Goal: Task Accomplishment & Management: Use online tool/utility

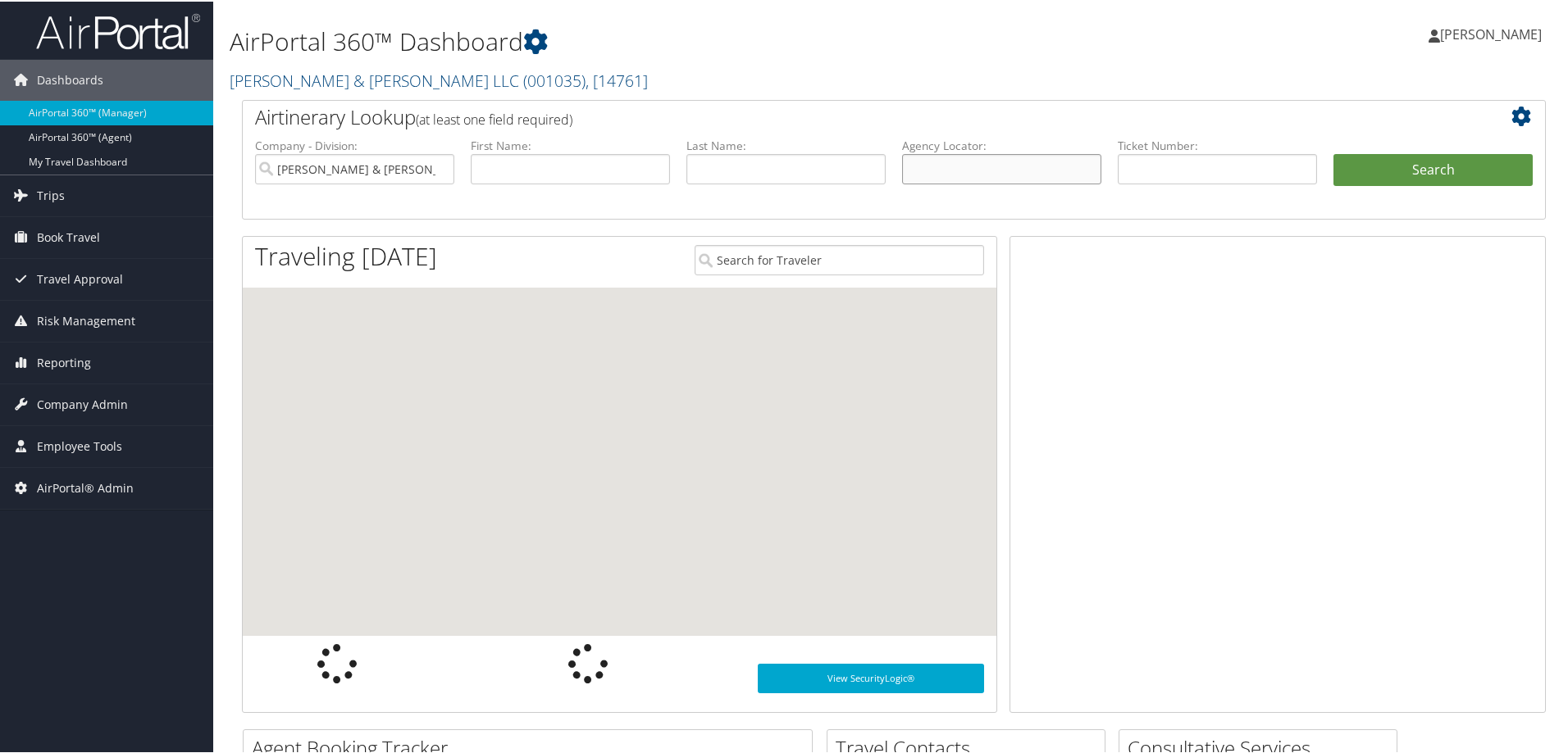
drag, startPoint x: 0, startPoint y: 0, endPoint x: 931, endPoint y: 172, distance: 946.8
click at [932, 172] on input "text" at bounding box center [1001, 167] width 199 height 30
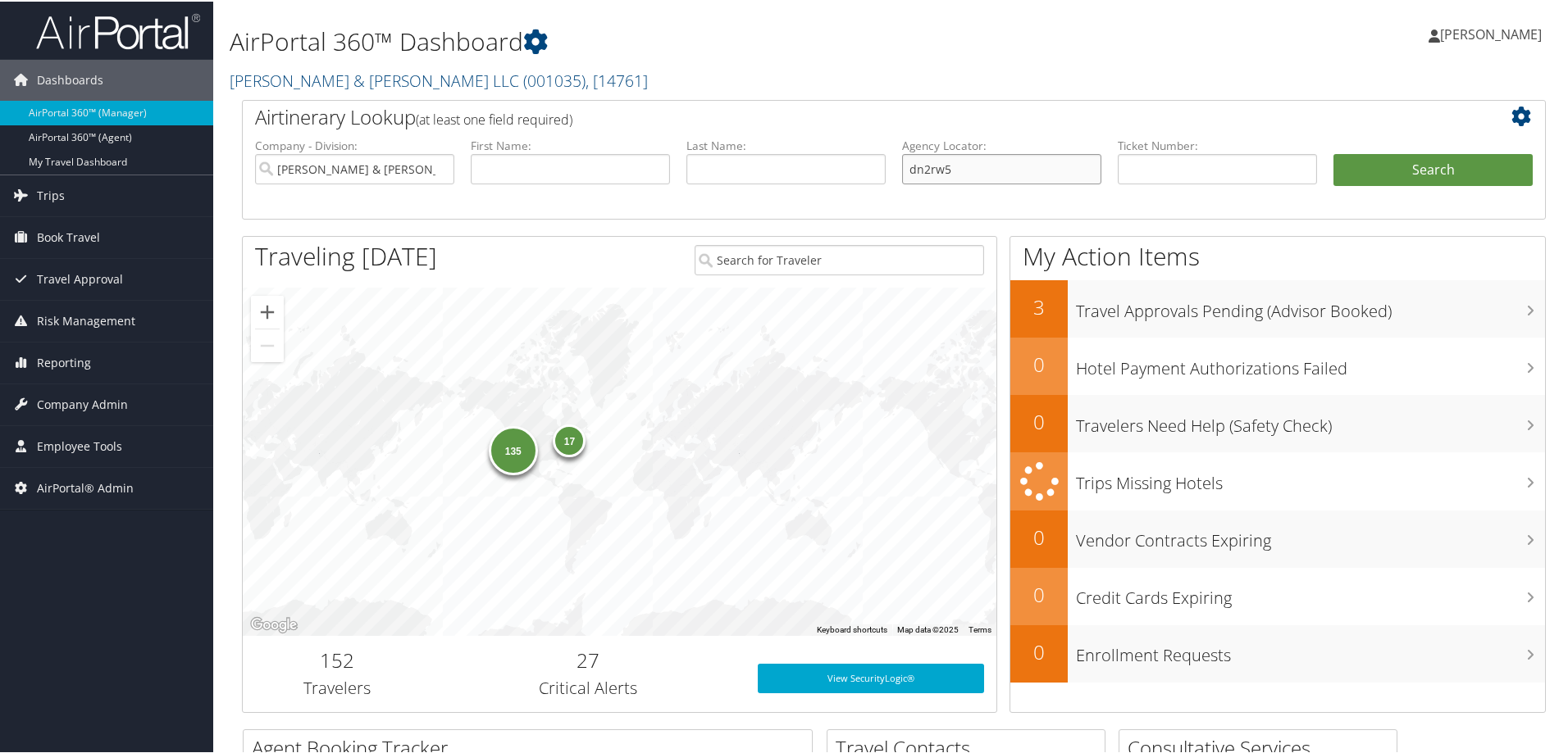
type input "dn2rw5"
click at [439, 164] on input "Brasfield & Gorrie LLC" at bounding box center [354, 167] width 199 height 30
click at [1459, 168] on button "Search" at bounding box center [1433, 169] width 199 height 33
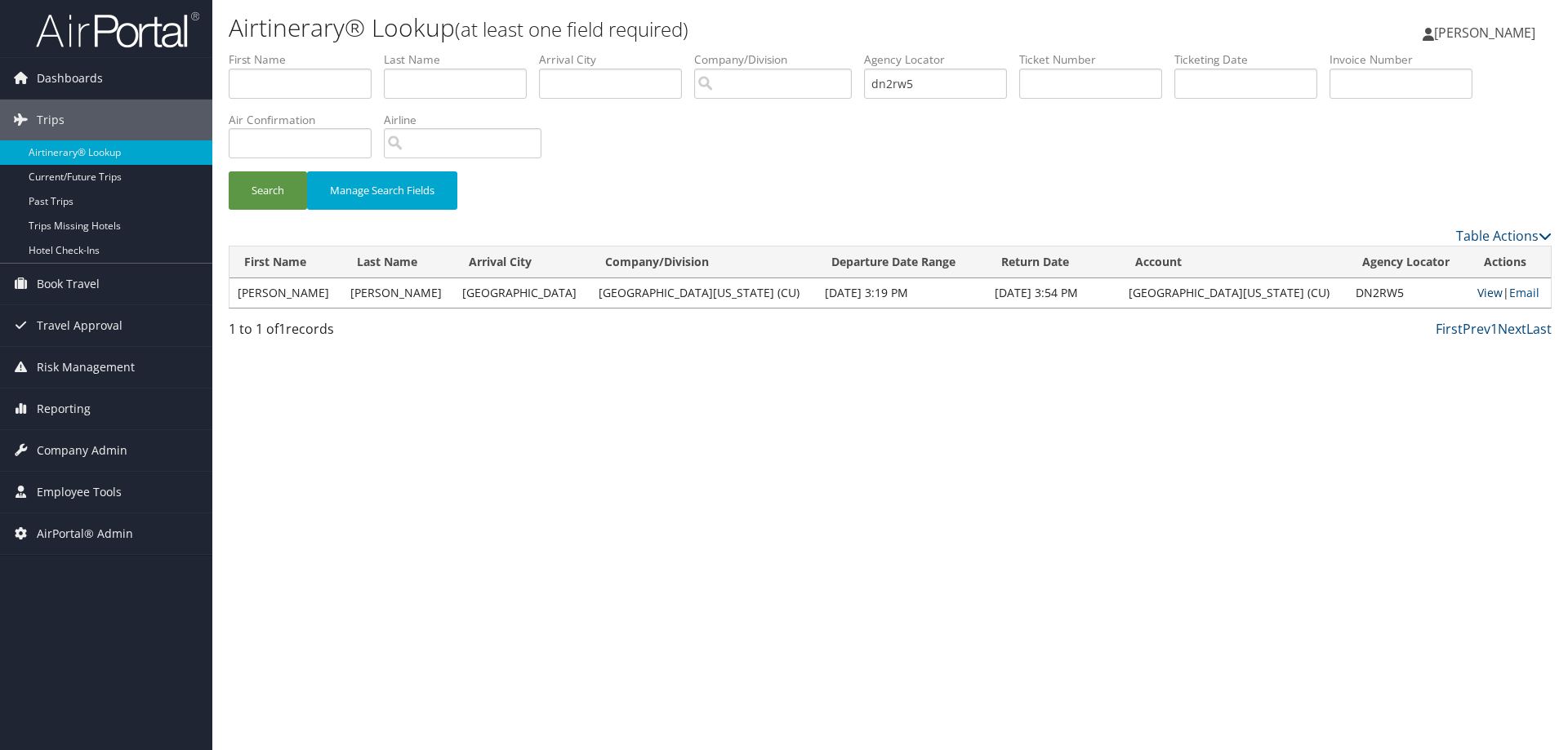
click at [1479, 294] on link "View" at bounding box center [1490, 292] width 26 height 15
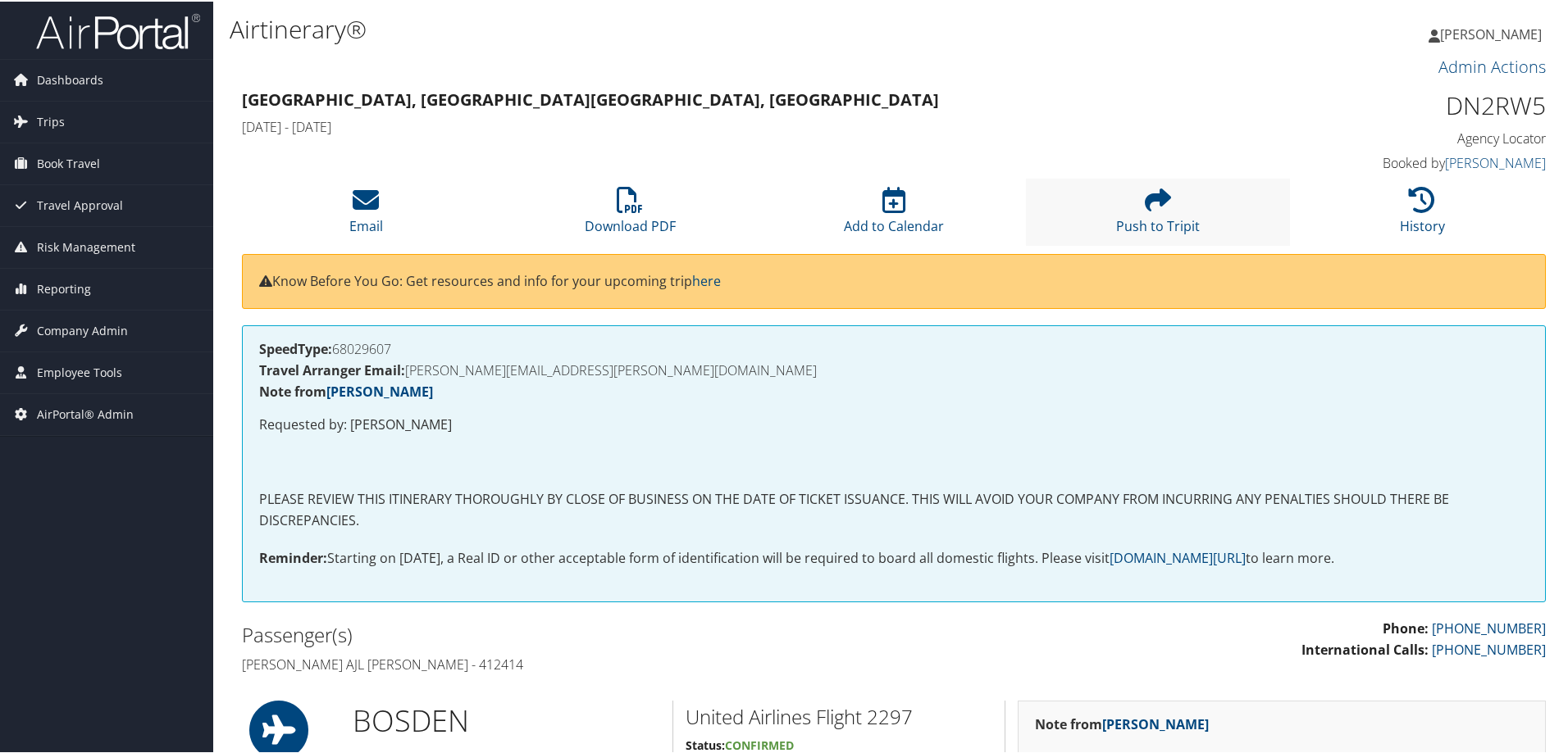
click at [1159, 213] on li "Push to Tripit" at bounding box center [1158, 210] width 264 height 66
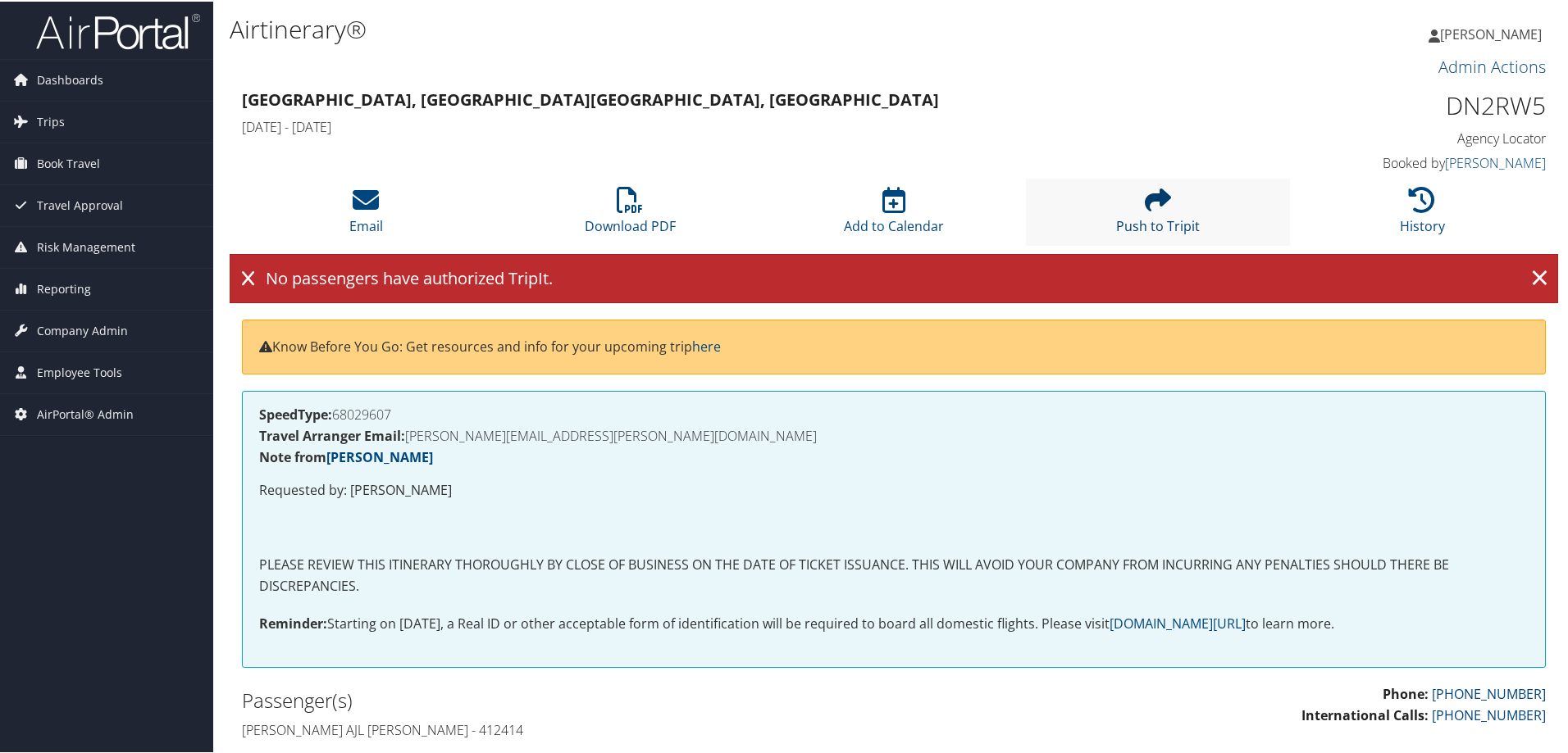
click at [1152, 212] on icon at bounding box center [1158, 198] width 26 height 26
click at [377, 208] on icon at bounding box center [366, 198] width 26 height 26
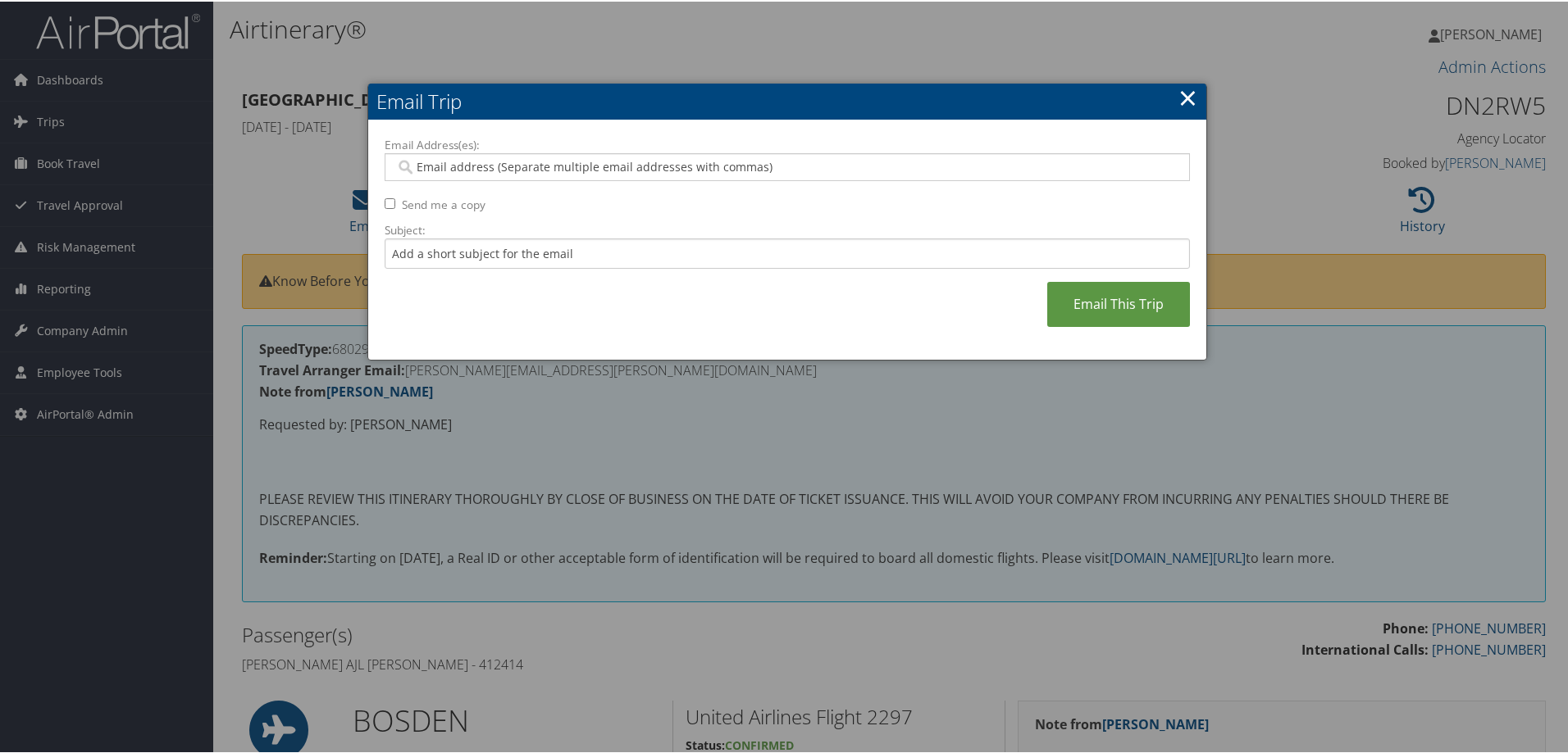
click at [1187, 97] on link "×" at bounding box center [1188, 96] width 19 height 33
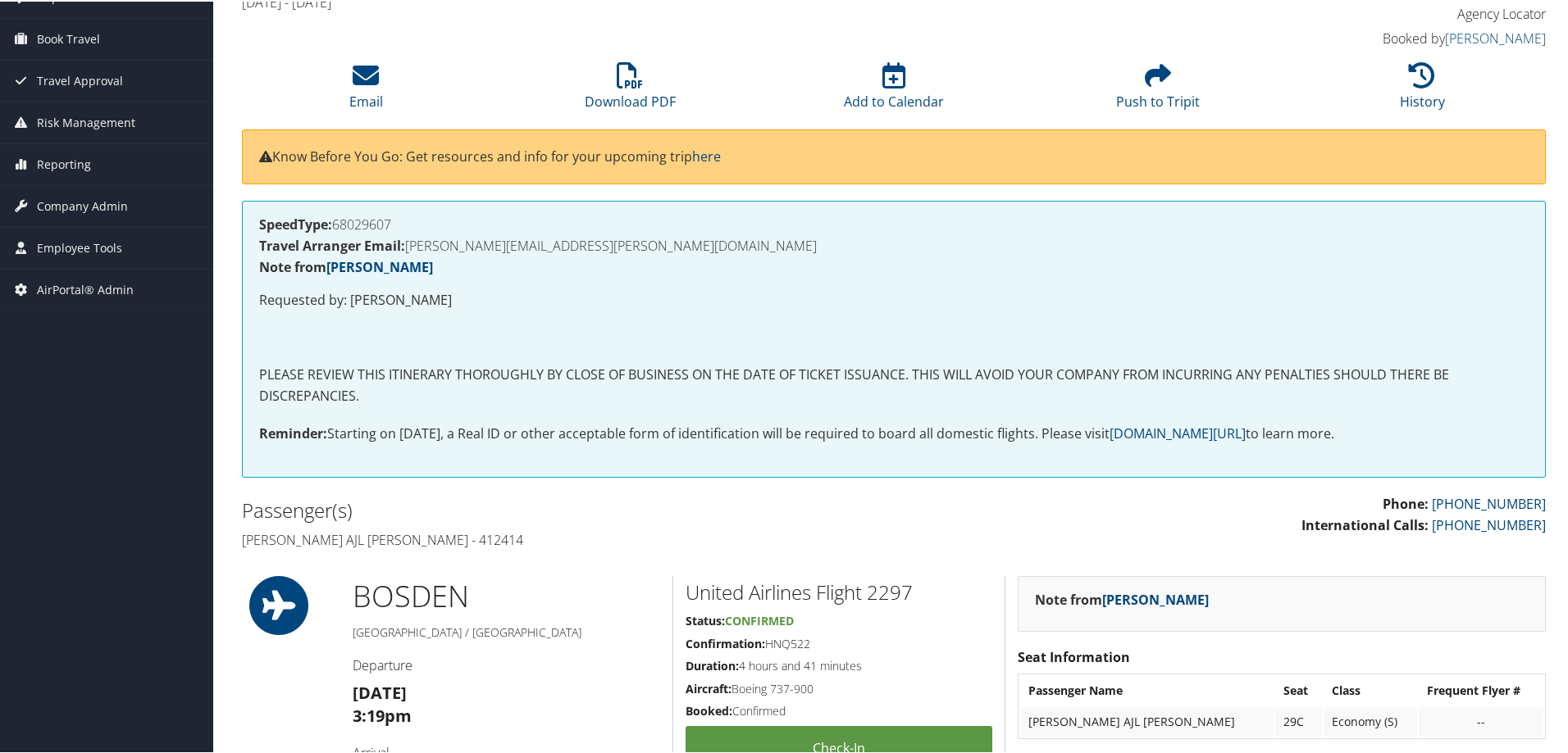
scroll to position [82, 0]
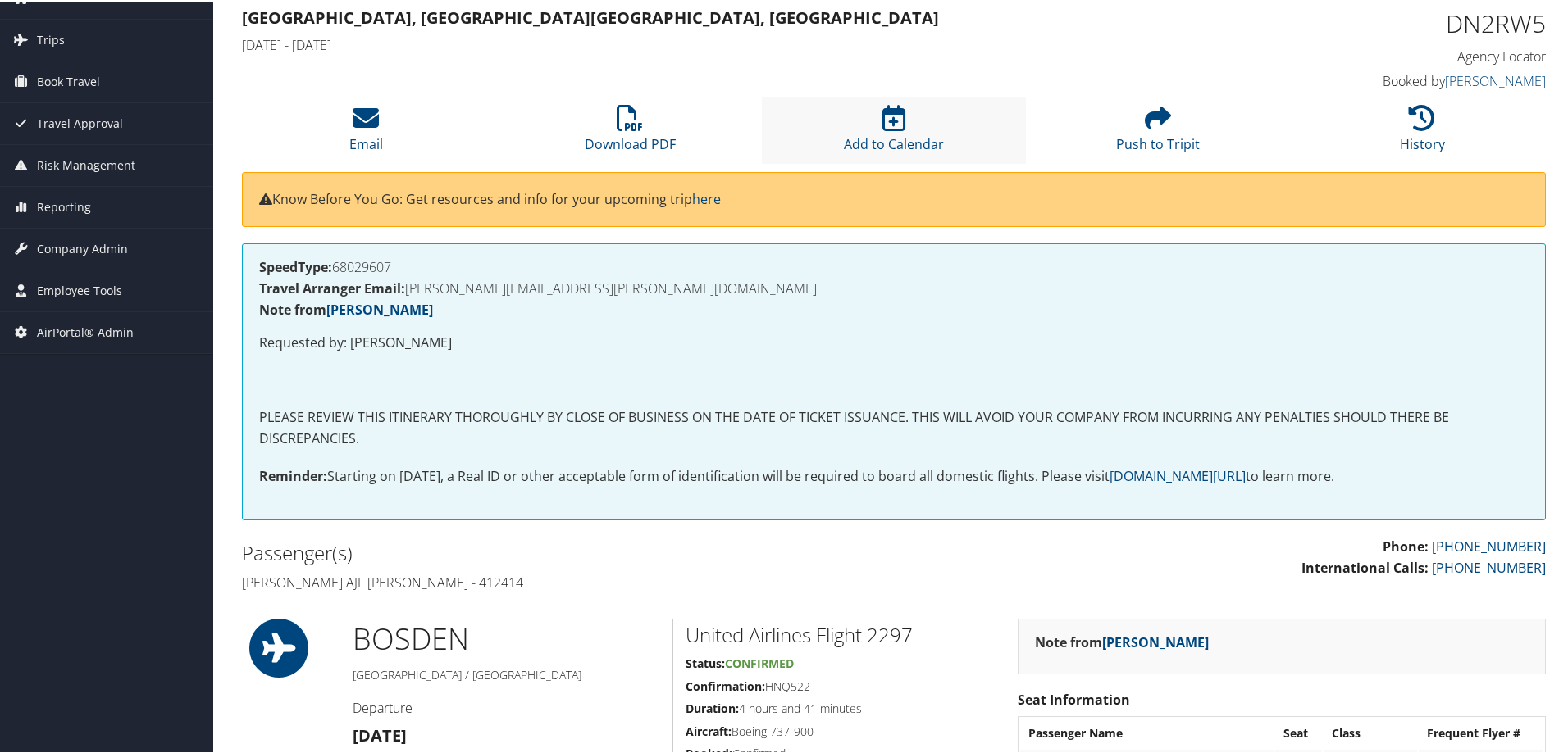
click at [905, 122] on li "Add to Calendar" at bounding box center [894, 127] width 264 height 66
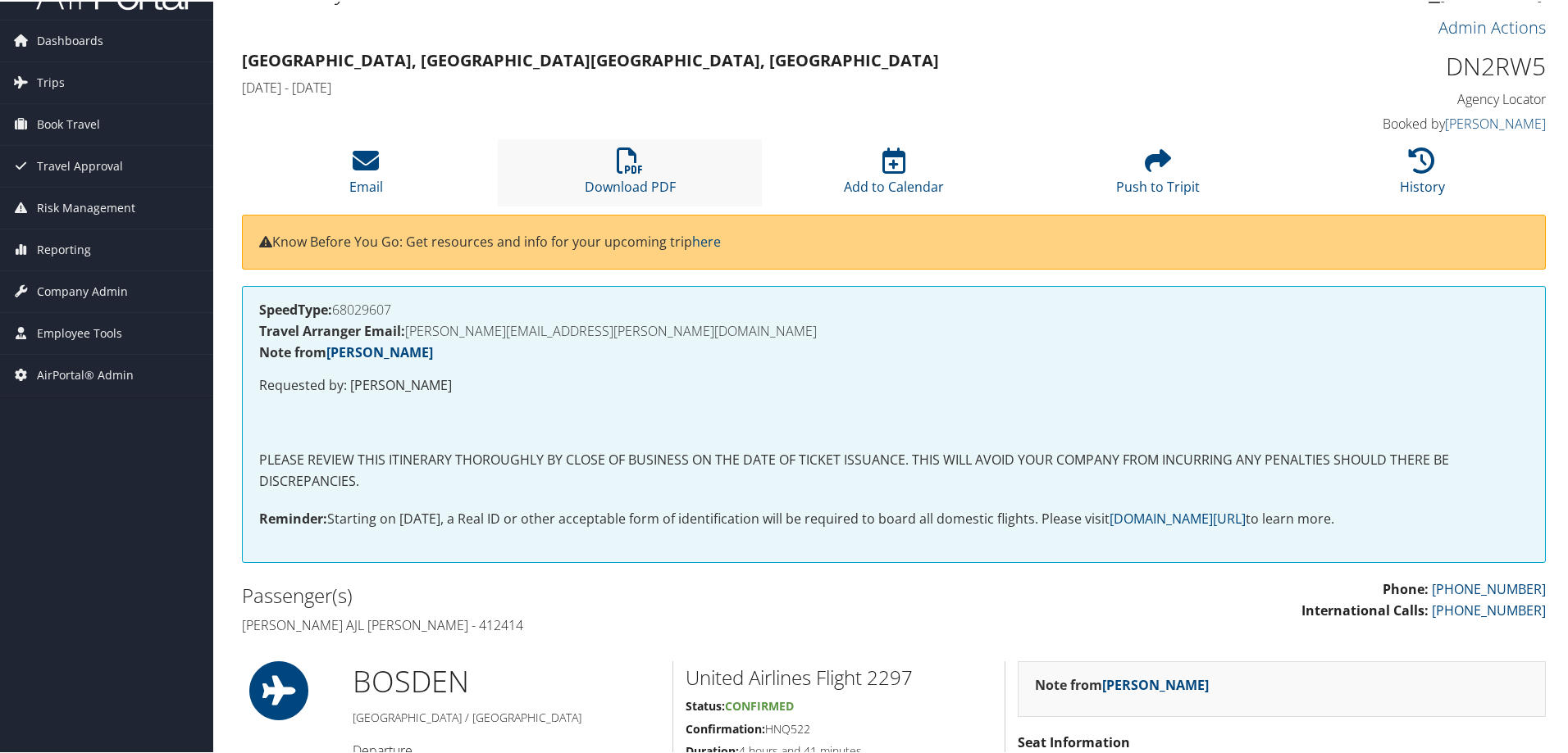
scroll to position [0, 0]
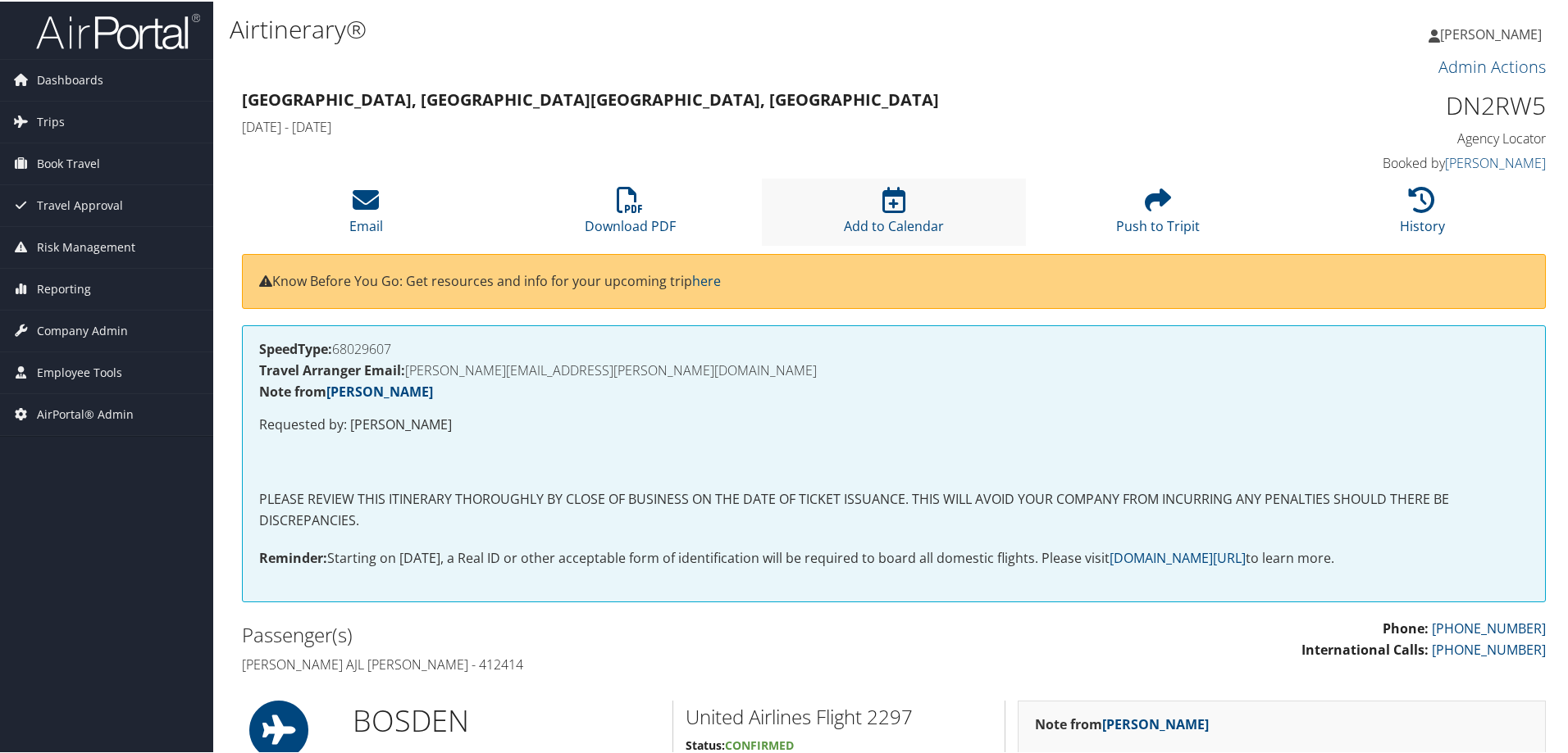
drag, startPoint x: 803, startPoint y: 148, endPoint x: 961, endPoint y: 226, distance: 176.2
click at [923, 122] on h4 "Mon 13 Apr 2026 - Wed 15 Apr 2026" at bounding box center [728, 125] width 972 height 18
click at [77, 78] on span "Dashboards" at bounding box center [70, 79] width 66 height 41
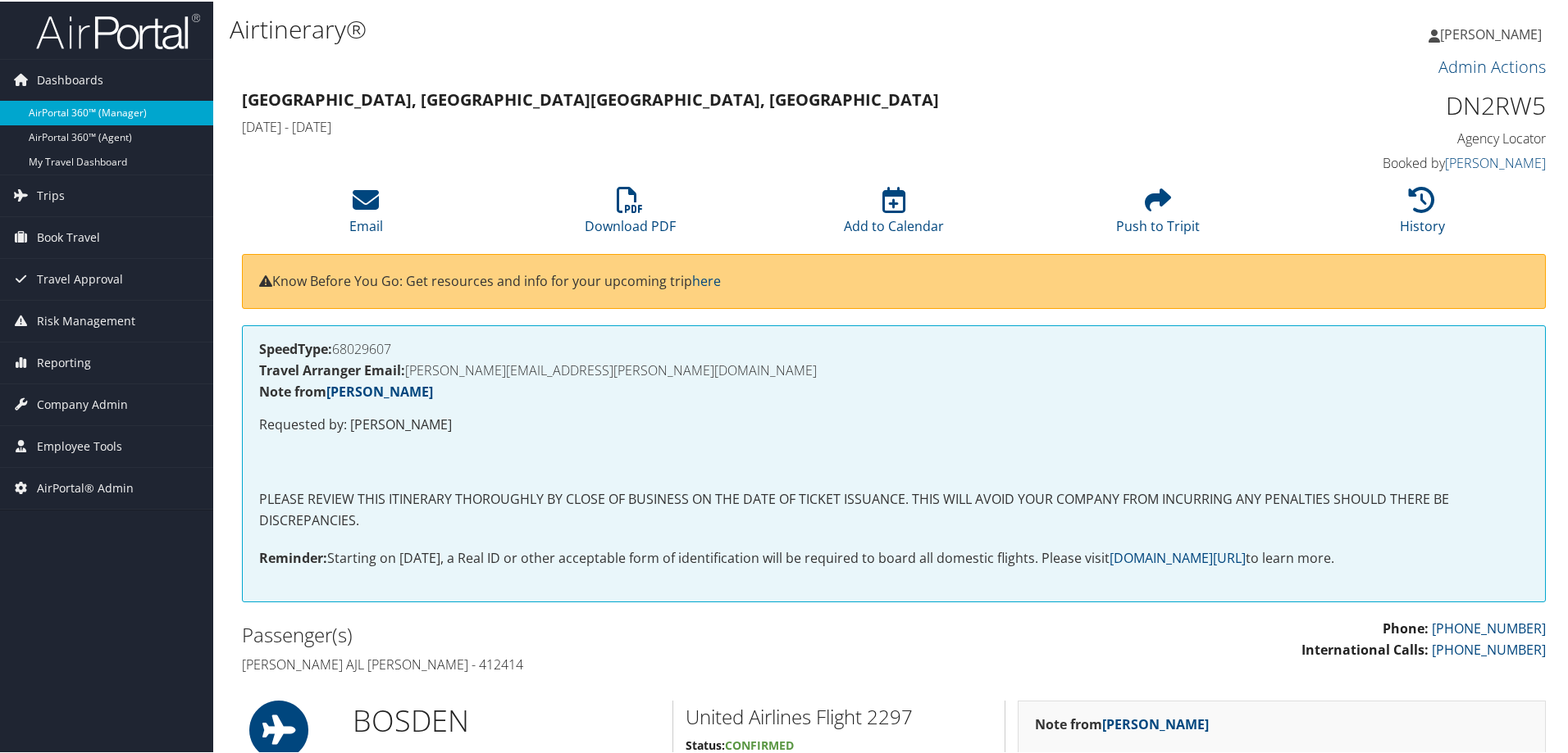
click at [88, 109] on link "AirPortal 360™ (Manager)" at bounding box center [107, 111] width 214 height 25
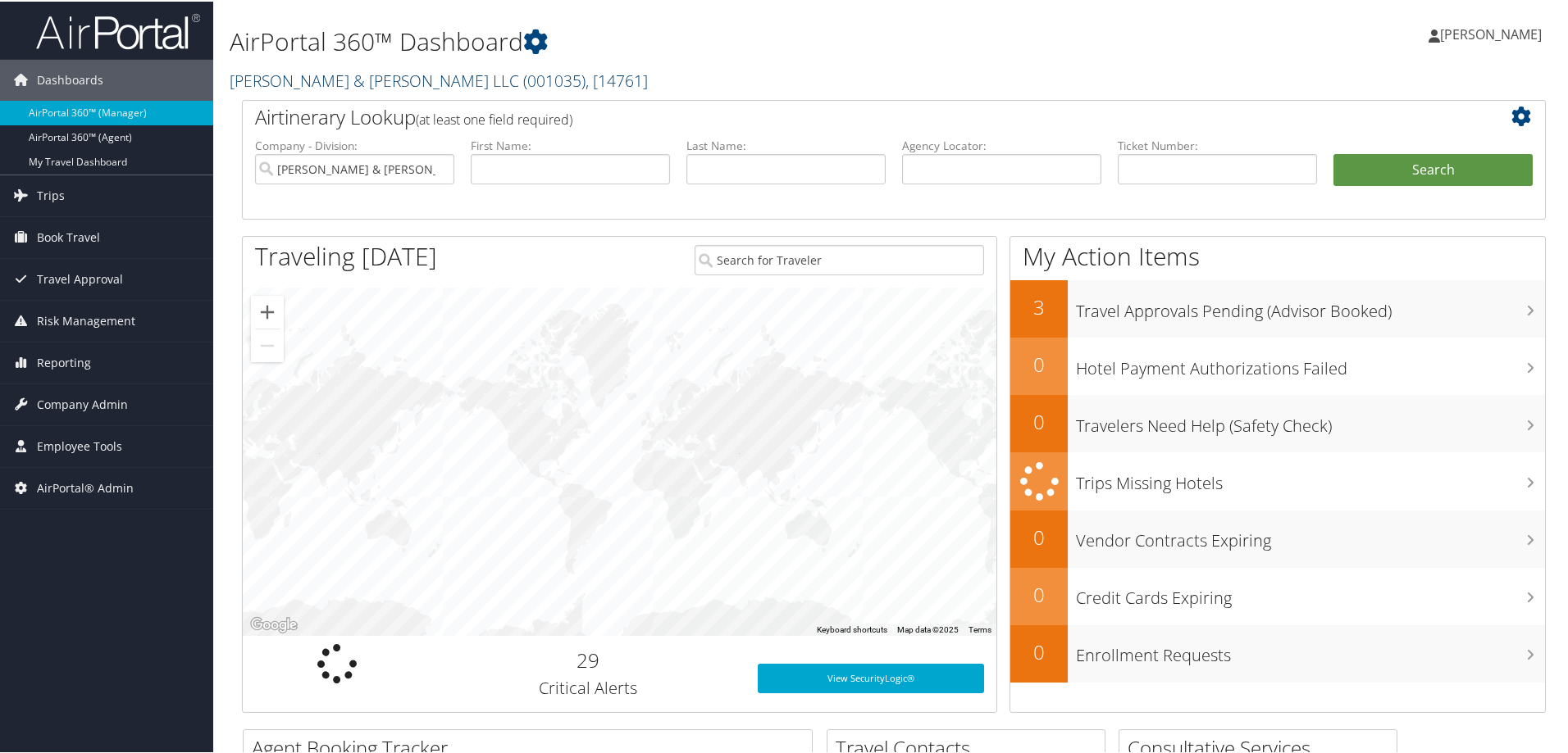
click at [319, 87] on link "Brasfield & Gorrie LLC ( 001035 ) , [ 14761 ]" at bounding box center [439, 79] width 418 height 22
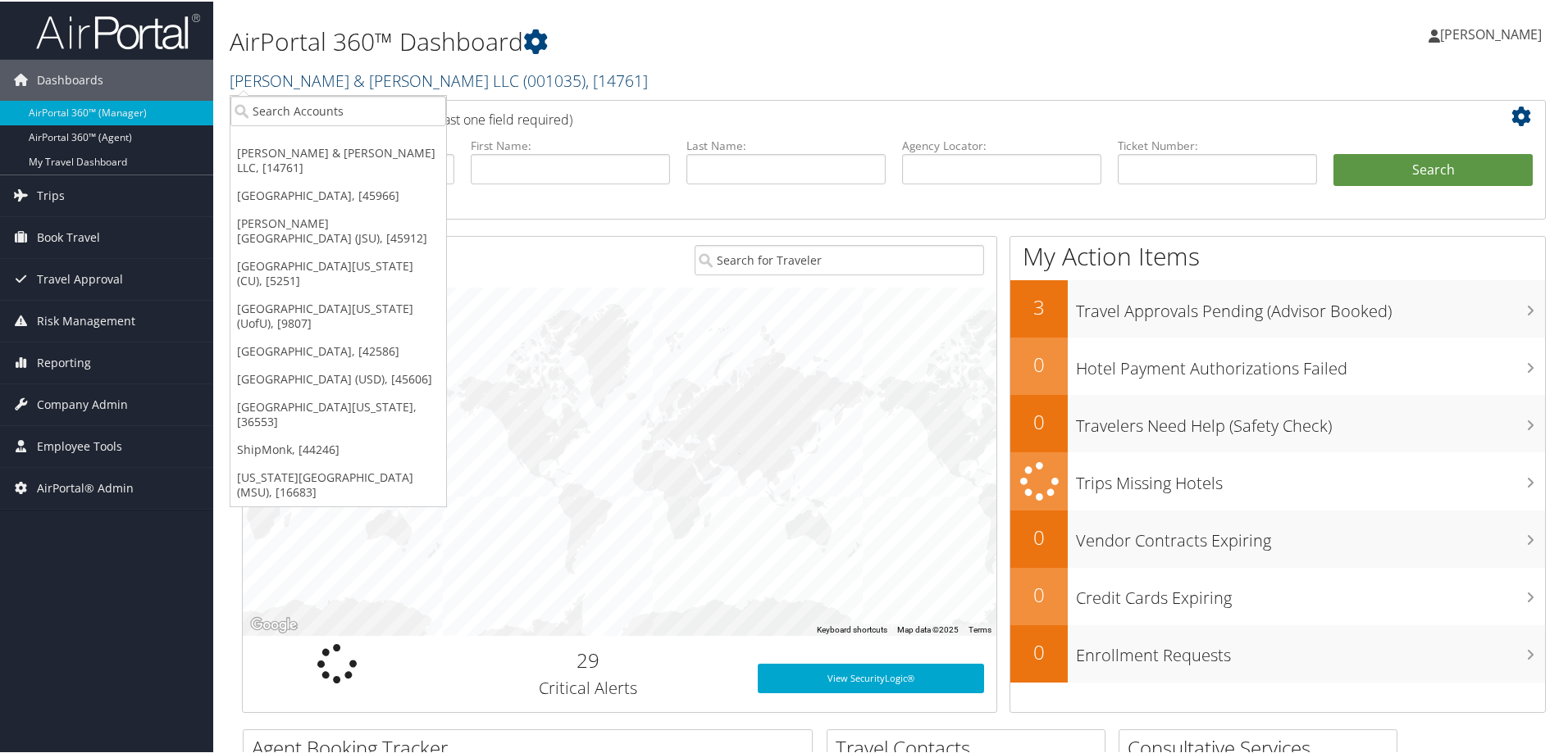
click at [290, 80] on link "Brasfield & Gorrie LLC ( 001035 ) , [ 14761 ]" at bounding box center [439, 79] width 418 height 22
click at [311, 109] on input "search" at bounding box center [338, 109] width 215 height 30
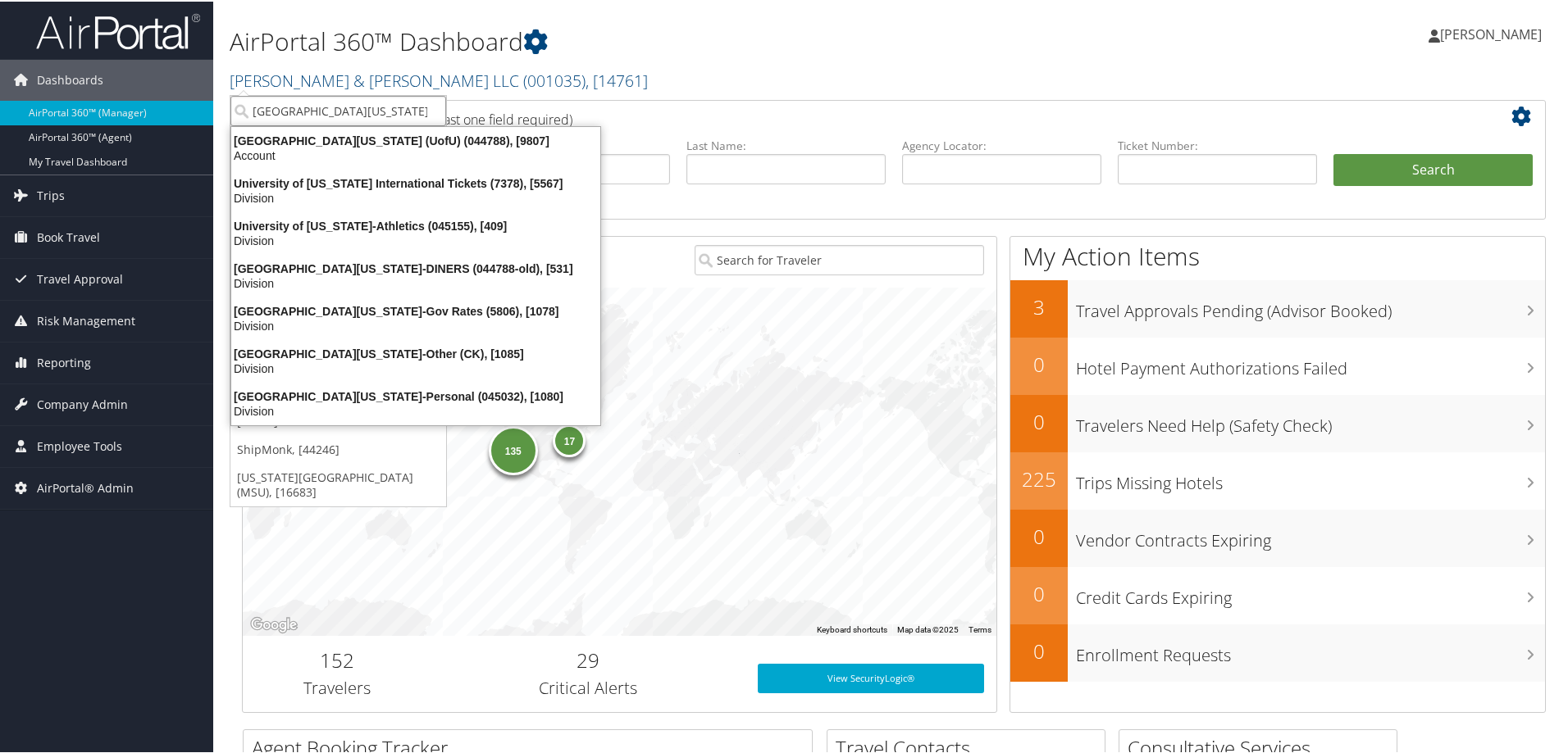
type input "university of utah"
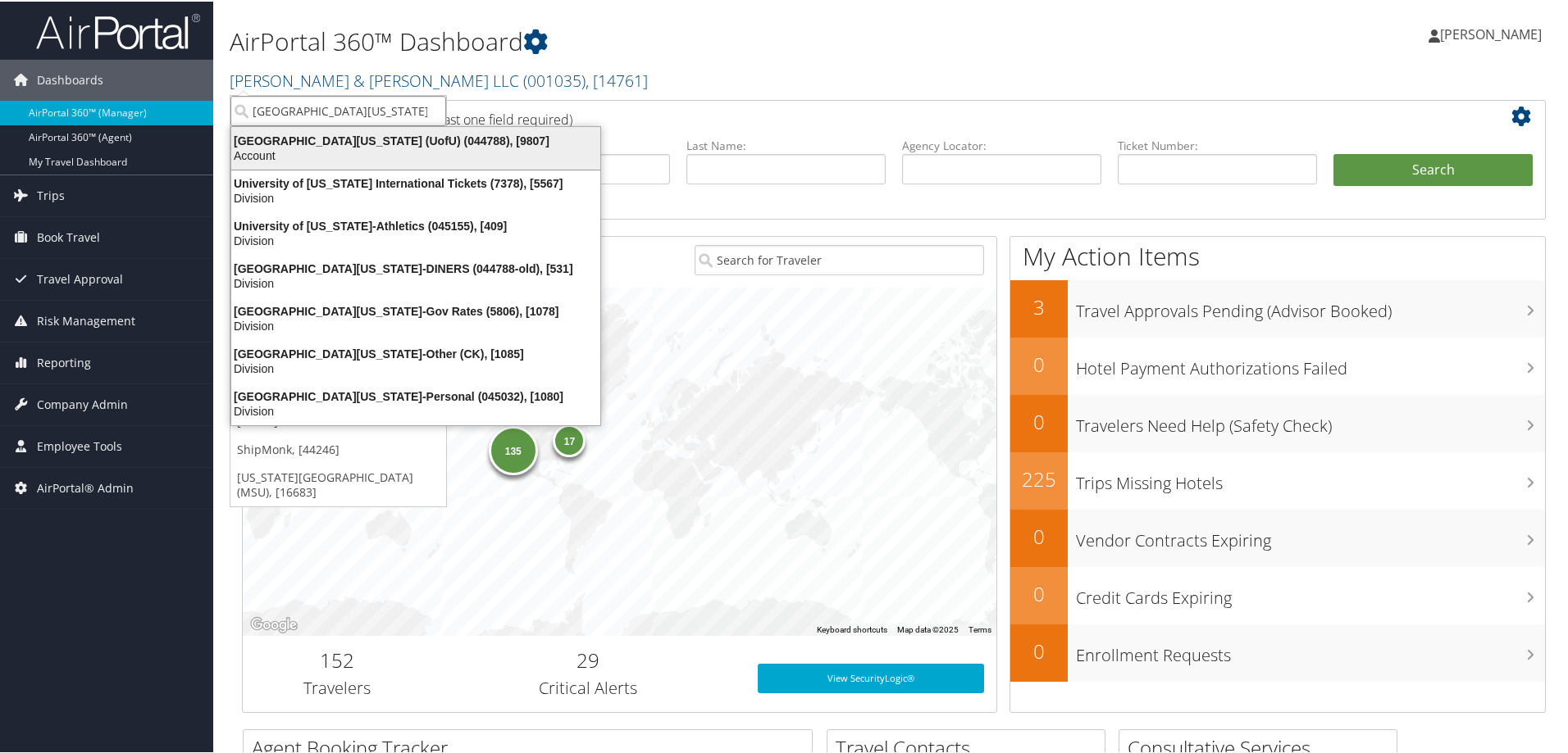
click at [337, 147] on div "Account" at bounding box center [415, 153] width 388 height 15
